Goal: Transaction & Acquisition: Purchase product/service

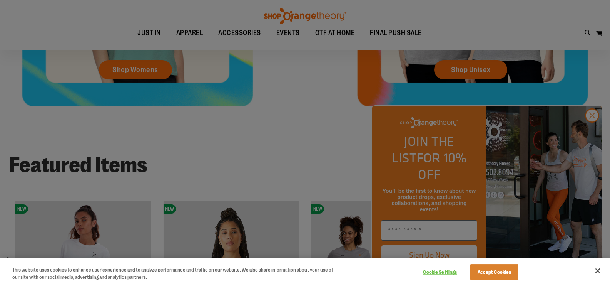
scroll to position [492, 0]
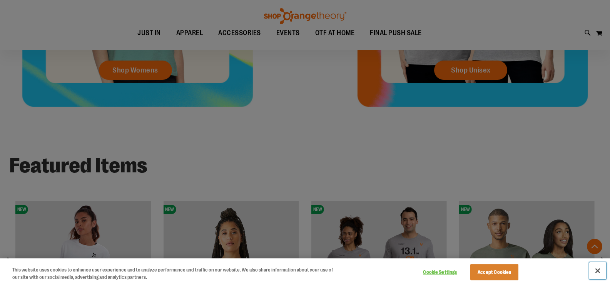
click at [595, 264] on button "Close" at bounding box center [598, 270] width 17 height 17
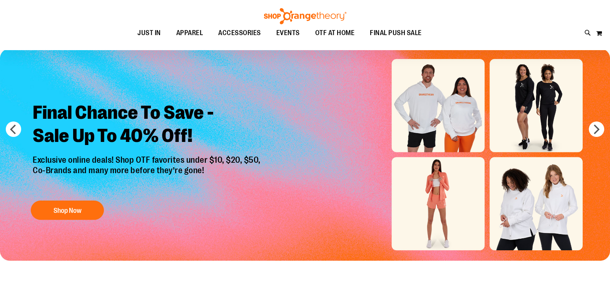
scroll to position [20, 0]
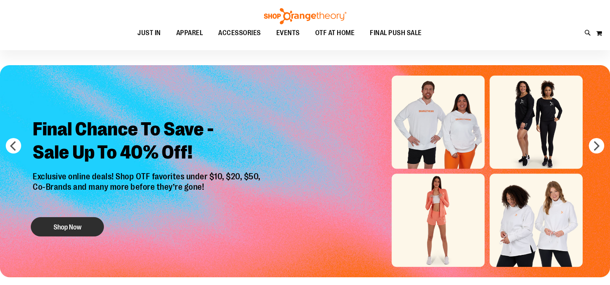
click at [64, 228] on button "Shop Now" at bounding box center [67, 226] width 73 height 19
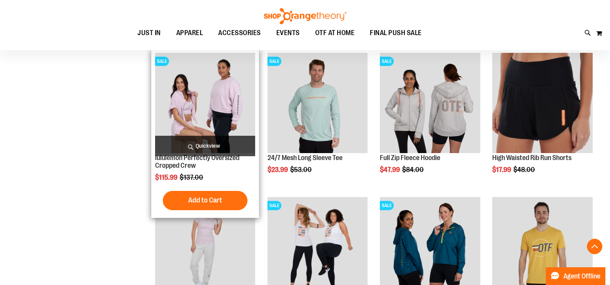
scroll to position [251, 0]
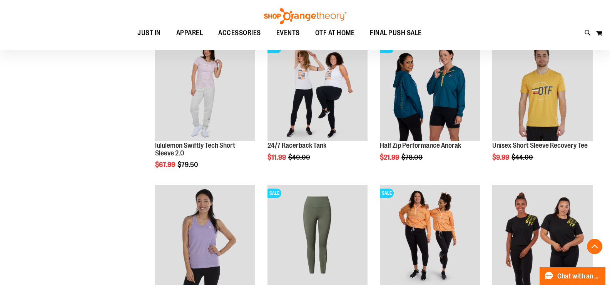
scroll to position [582, 0]
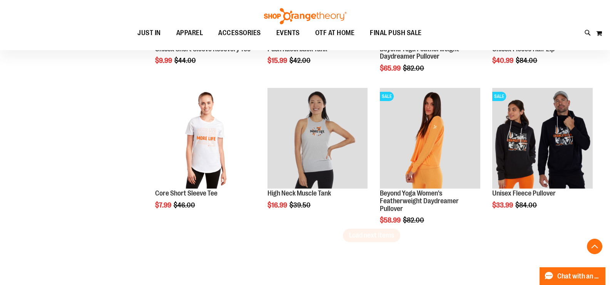
scroll to position [1227, 0]
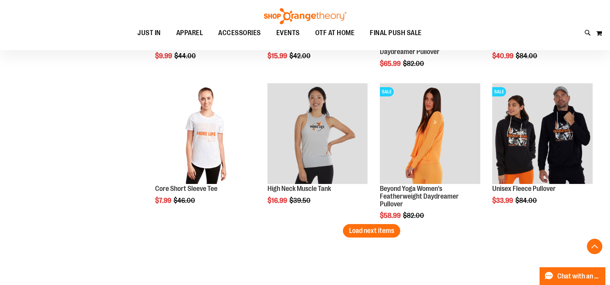
click at [355, 233] on span "Load next items" at bounding box center [371, 230] width 45 height 8
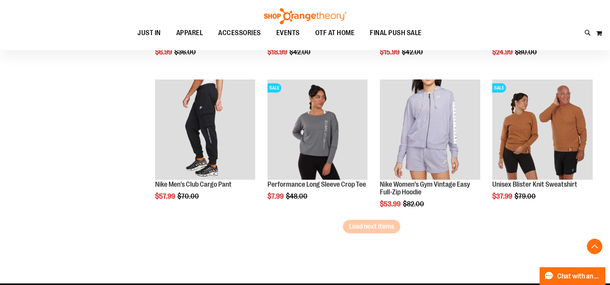
scroll to position [1673, 0]
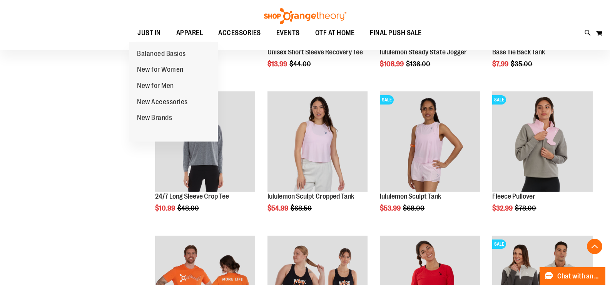
scroll to position [916, 0]
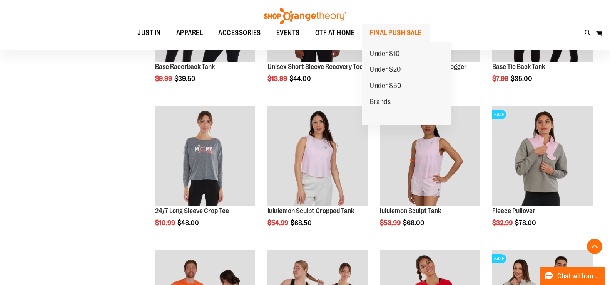
click at [392, 35] on span "FINAL PUSH SALE" at bounding box center [396, 32] width 52 height 17
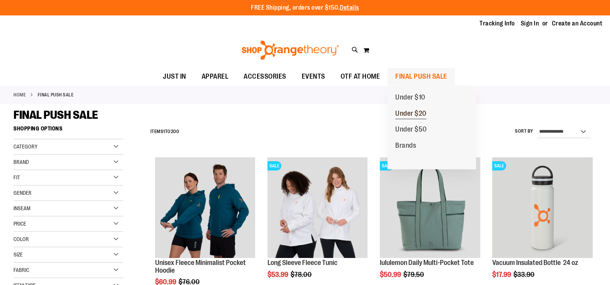
click at [411, 114] on span "Under $20" at bounding box center [410, 114] width 31 height 10
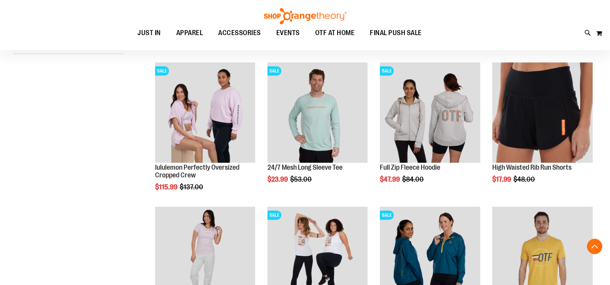
scroll to position [98, 0]
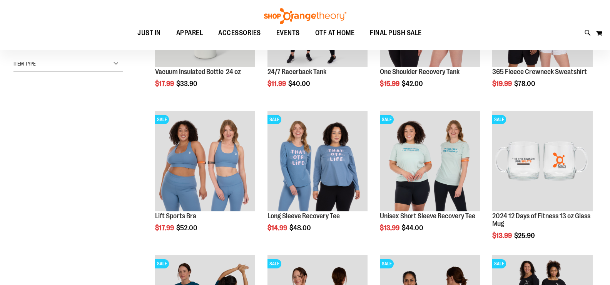
scroll to position [110, 0]
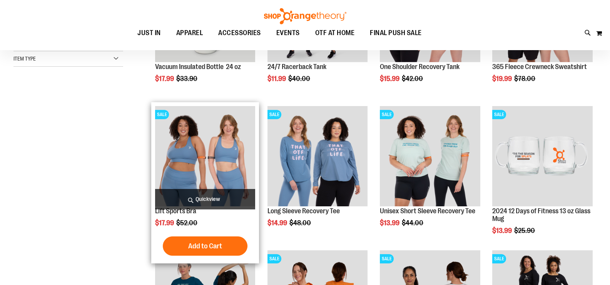
click at [211, 146] on img "product" at bounding box center [205, 156] width 101 height 101
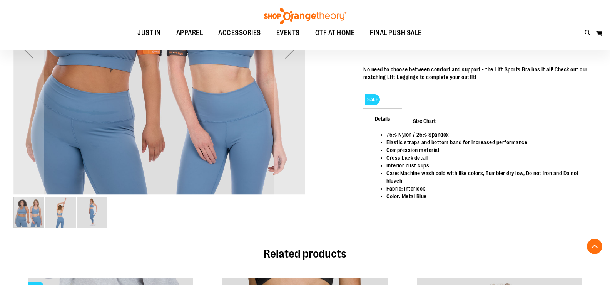
scroll to position [126, 0]
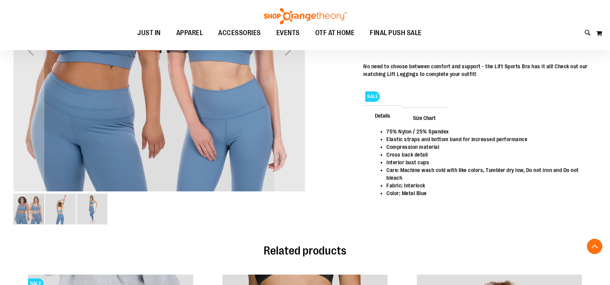
click at [61, 210] on img "image 2 of 3" at bounding box center [60, 208] width 31 height 31
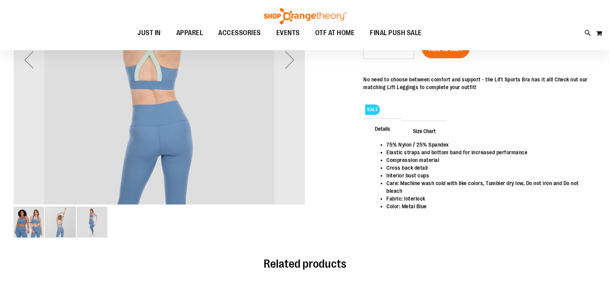
click at [86, 218] on img "image 3 of 3" at bounding box center [92, 221] width 31 height 31
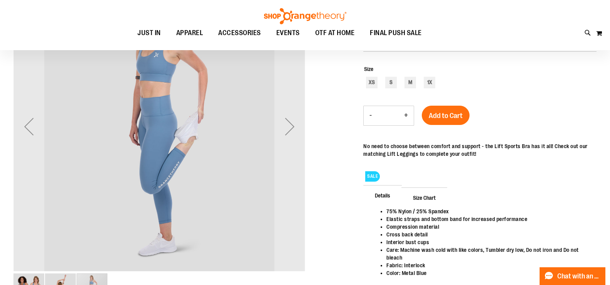
scroll to position [53, 0]
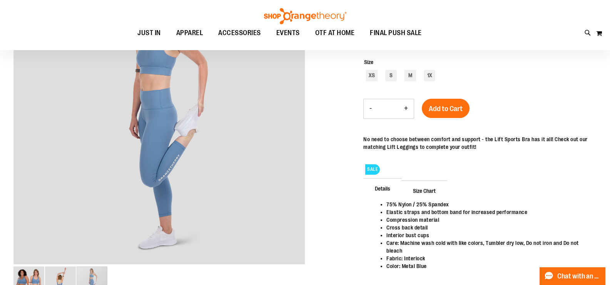
click at [404, 79] on div "XS S M 1X" at bounding box center [480, 76] width 233 height 13
click at [422, 182] on span "Size Chart" at bounding box center [425, 190] width 46 height 20
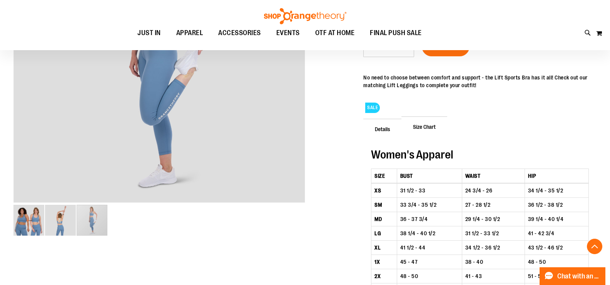
scroll to position [122, 0]
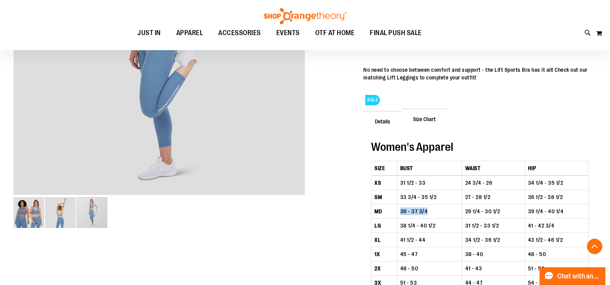
drag, startPoint x: 428, startPoint y: 210, endPoint x: 395, endPoint y: 213, distance: 32.8
click at [395, 213] on tr "MD 36 - 37 3/4 29 1/4 - 30 1/2 39 1/4 - 40 1/4" at bounding box center [481, 211] width 218 height 14
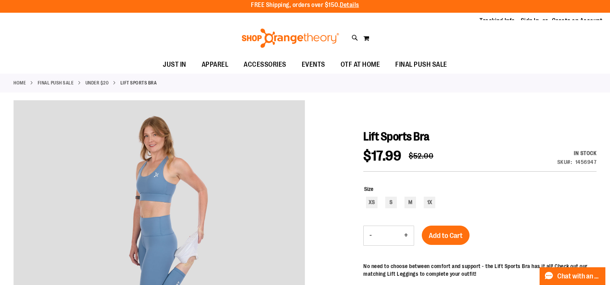
scroll to position [0, 0]
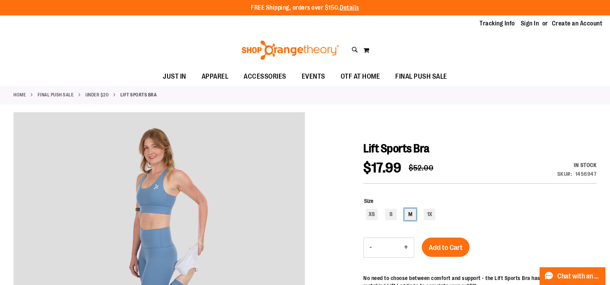
click at [410, 214] on div "M" at bounding box center [411, 214] width 12 height 12
type input "***"
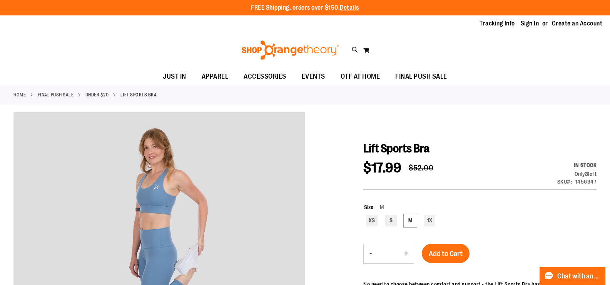
click at [449, 257] on span "Add to Cart" at bounding box center [446, 253] width 34 height 8
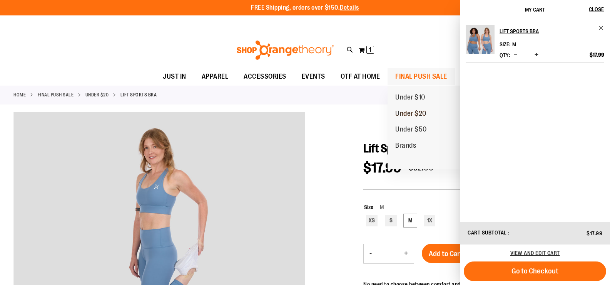
click at [406, 112] on span "Under $20" at bounding box center [410, 114] width 31 height 10
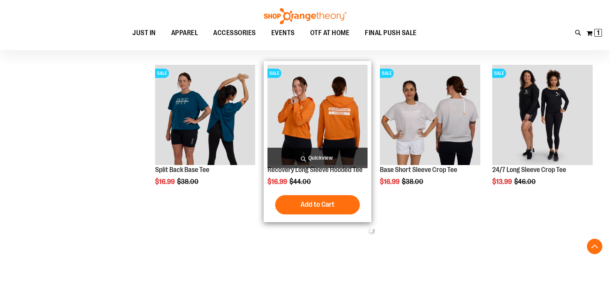
scroll to position [363, 0]
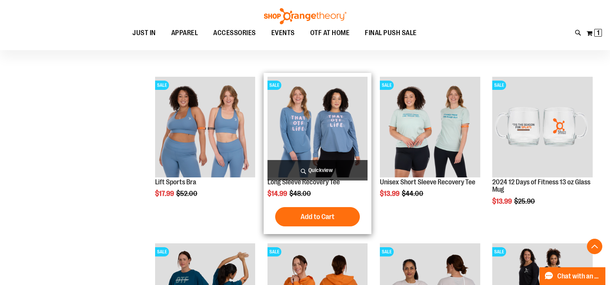
scroll to position [255, 0]
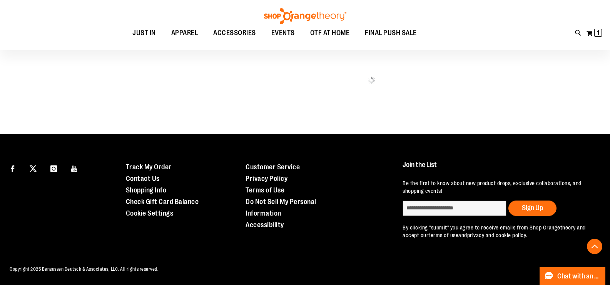
scroll to position [990, 0]
